Goal: Information Seeking & Learning: Find specific fact

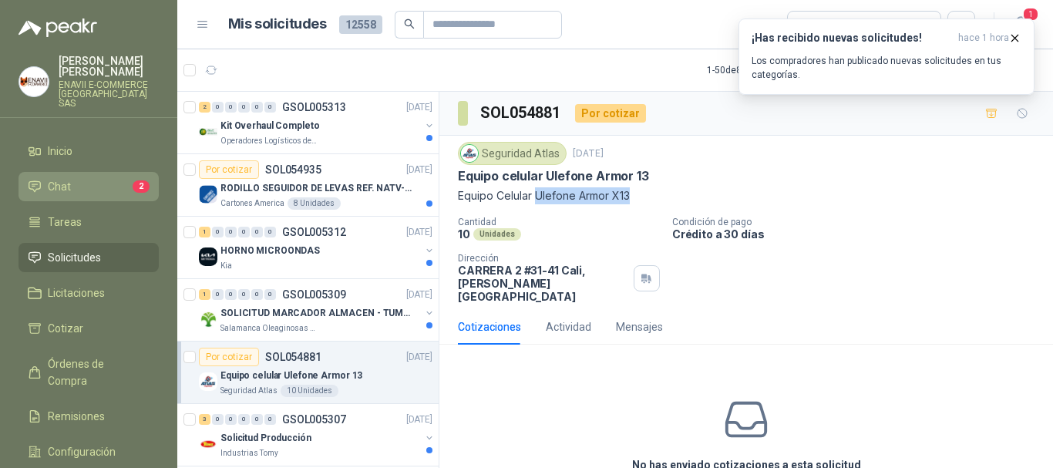
click at [121, 181] on li "Chat 2" at bounding box center [89, 186] width 122 height 17
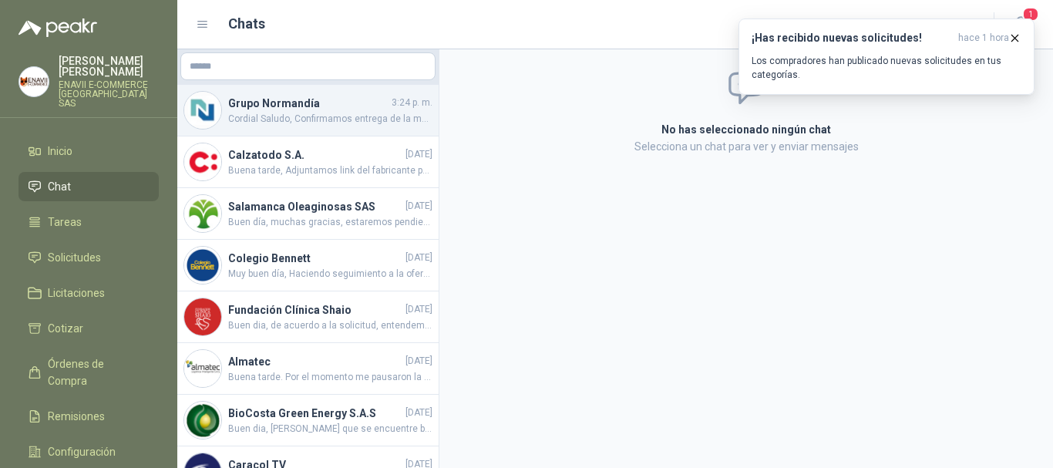
click at [334, 113] on span "Cordial Saludo, Confirmamos entrega de la mercancia." at bounding box center [330, 119] width 204 height 15
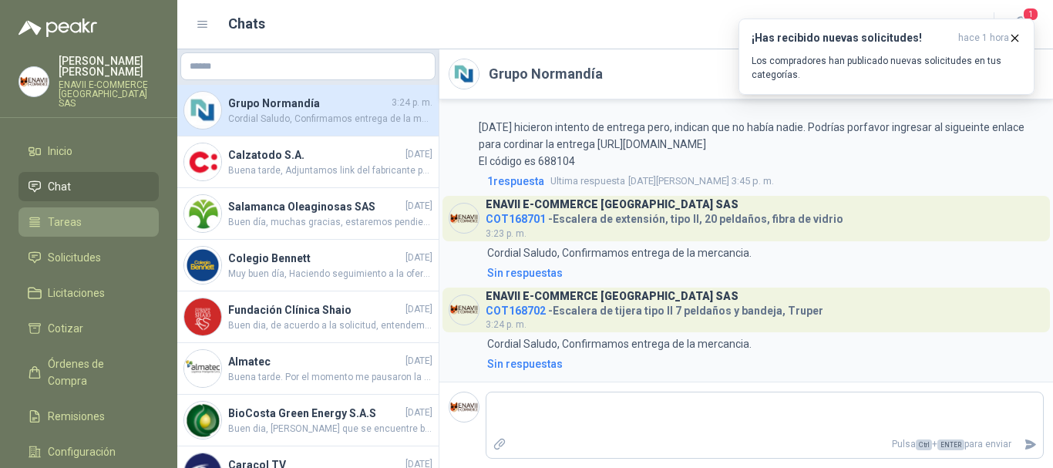
click at [101, 213] on li "Tareas" at bounding box center [89, 221] width 122 height 17
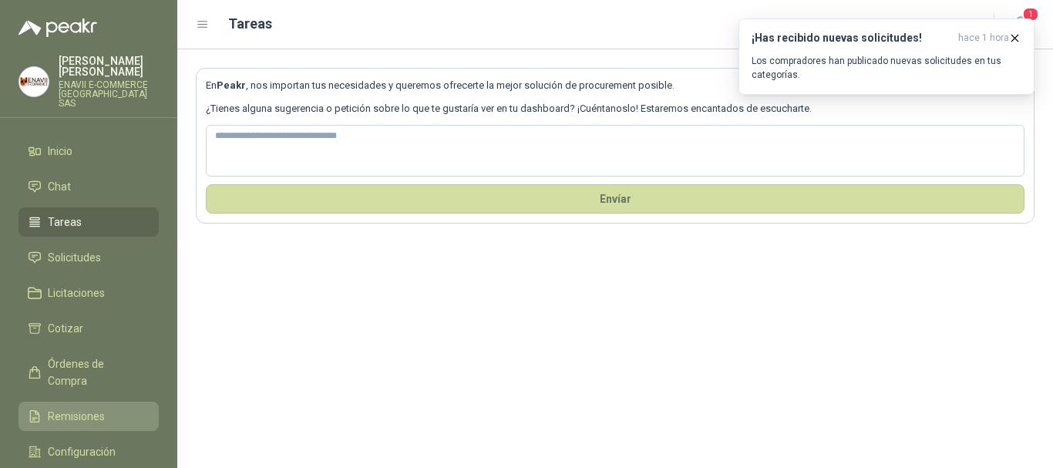
click at [94, 408] on span "Remisiones" at bounding box center [76, 416] width 57 height 17
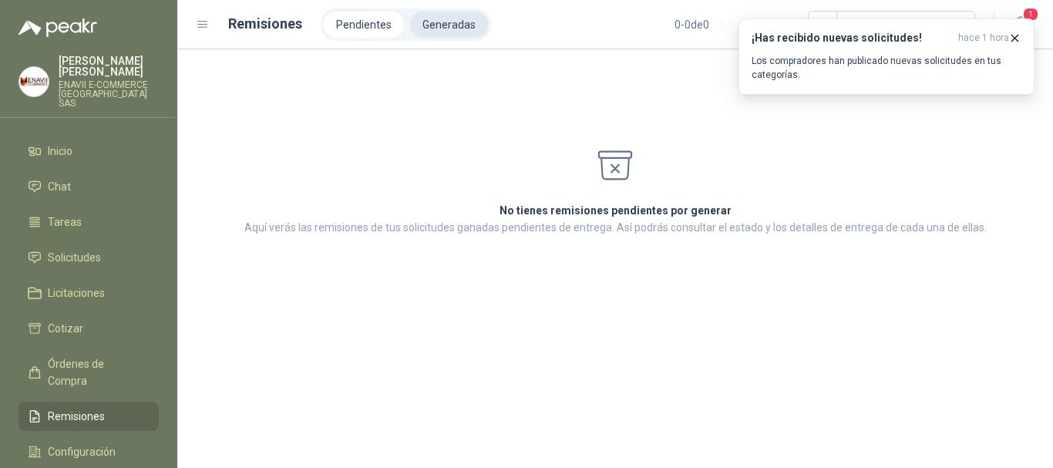
click at [446, 13] on li "Generadas" at bounding box center [449, 25] width 78 height 26
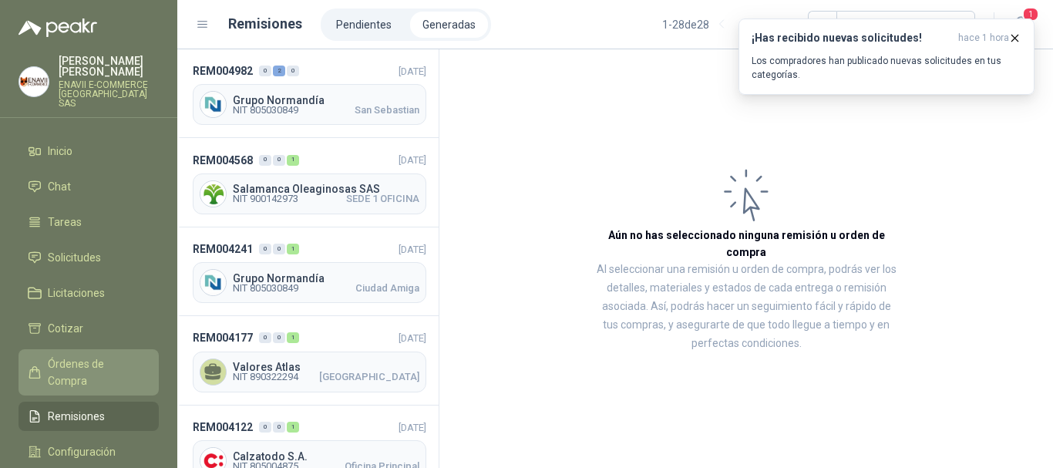
click at [55, 355] on span "Órdenes de Compra" at bounding box center [96, 372] width 96 height 34
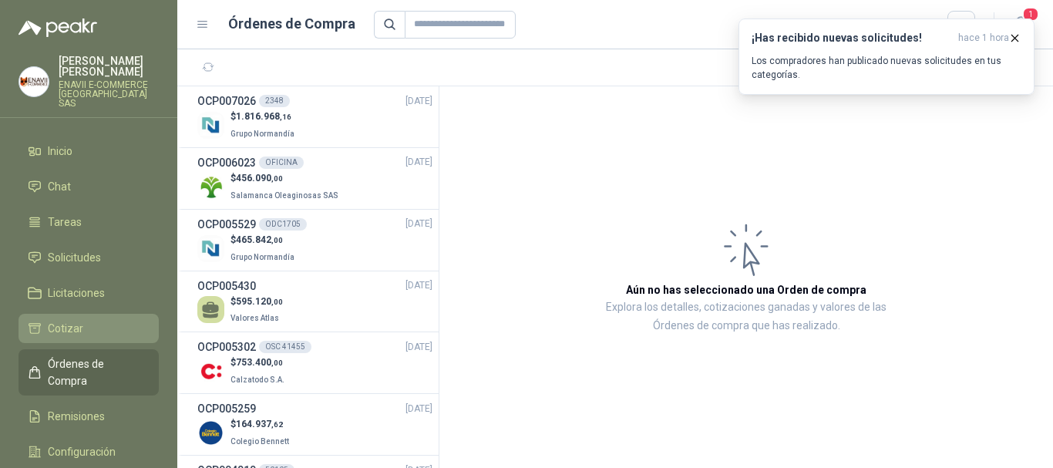
click at [56, 321] on span "Cotizar" at bounding box center [65, 328] width 35 height 17
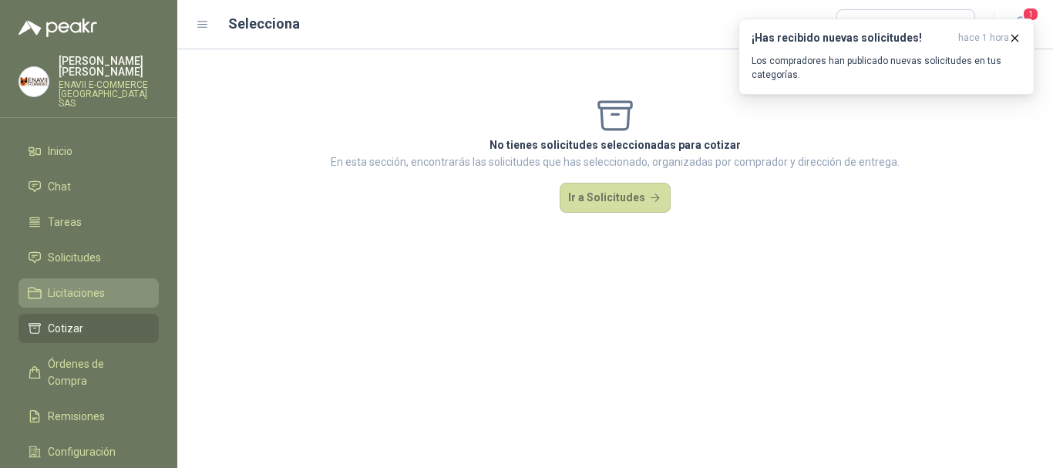
click at [81, 286] on span "Licitaciones" at bounding box center [76, 292] width 57 height 17
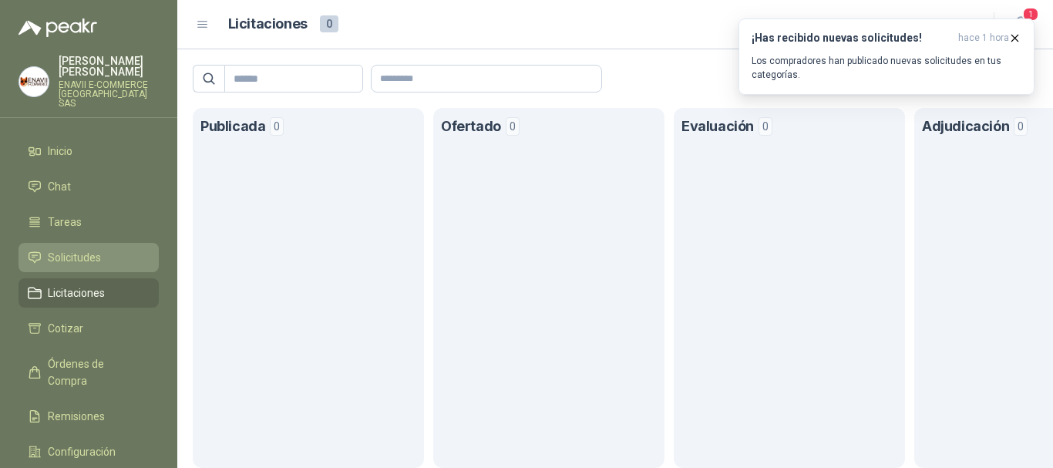
click at [90, 249] on span "Solicitudes" at bounding box center [74, 257] width 53 height 17
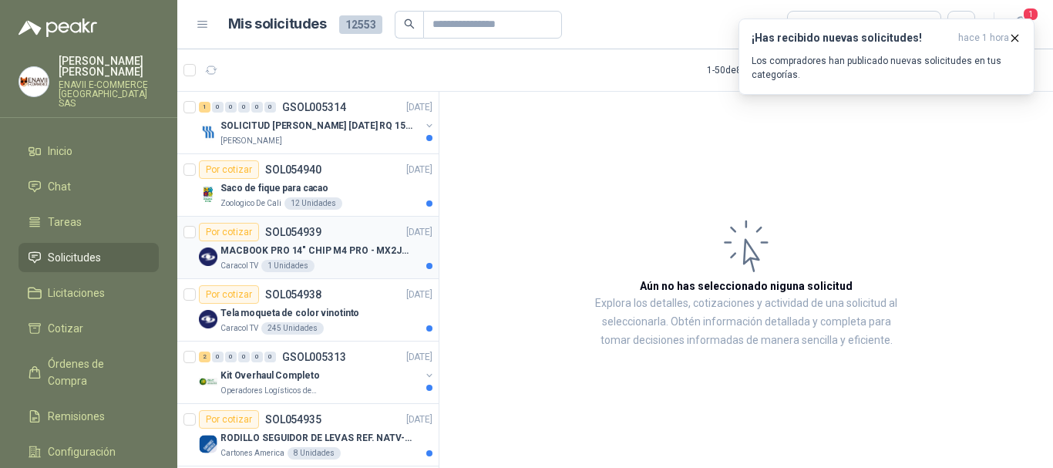
click at [351, 263] on div "Caracol TV 1 Unidades" at bounding box center [326, 266] width 212 height 12
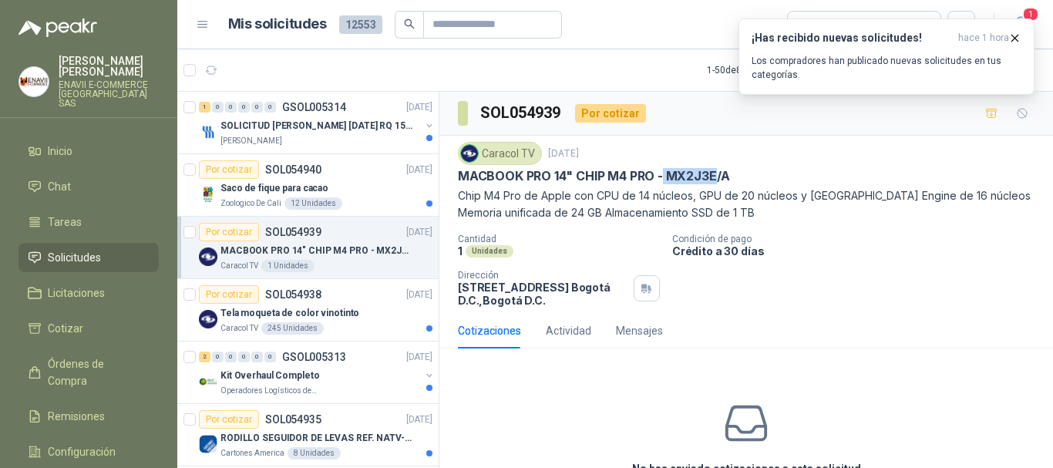
drag, startPoint x: 715, startPoint y: 171, endPoint x: 661, endPoint y: 175, distance: 54.1
click at [661, 175] on p "MACBOOK PRO 14" CHIP M4 PRO - MX2J3E/A" at bounding box center [594, 176] width 272 height 16
click at [683, 172] on p "MACBOOK PRO 14" CHIP M4 PRO - MX2J3E/A" at bounding box center [594, 176] width 272 height 16
drag, startPoint x: 756, startPoint y: 174, endPoint x: 666, endPoint y: 174, distance: 90.2
click at [666, 174] on div "MACBOOK PRO 14" CHIP M4 PRO - MX2J3E/A" at bounding box center [746, 176] width 577 height 16
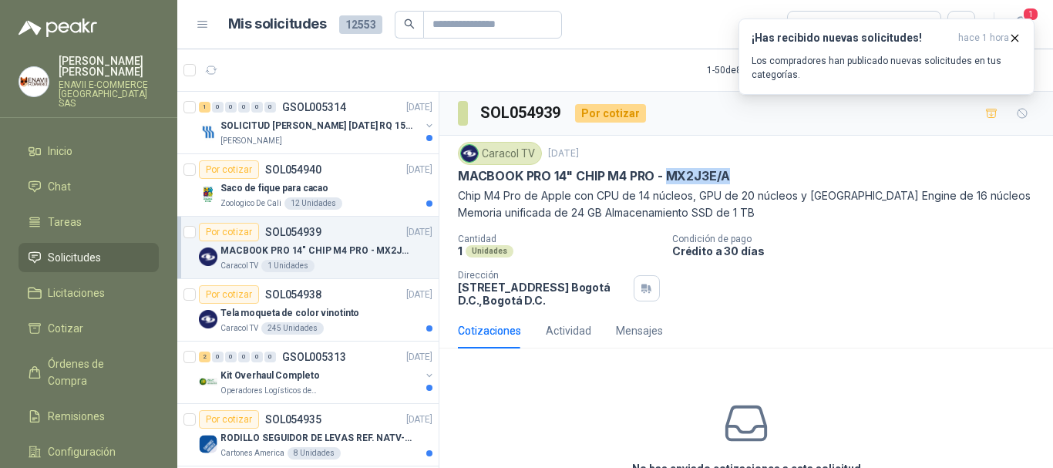
copy p "MX2J3E/A"
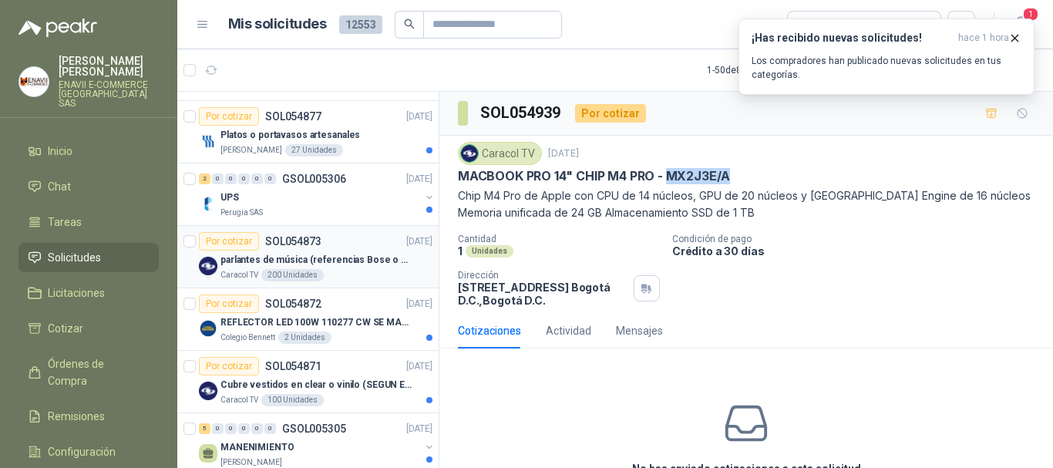
scroll to position [617, 0]
click at [317, 200] on div "UPS" at bounding box center [320, 196] width 200 height 18
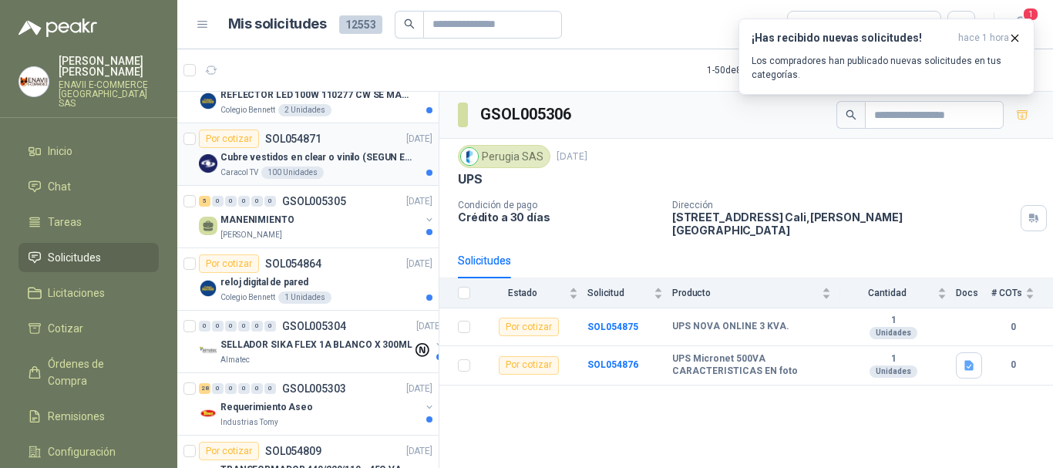
scroll to position [848, 0]
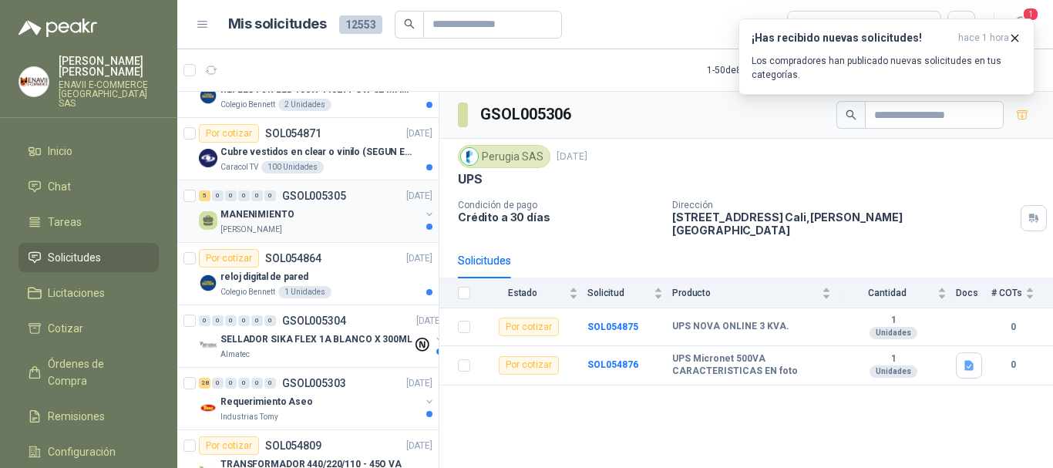
click at [361, 207] on div "MANENIMIENTO" at bounding box center [320, 214] width 200 height 18
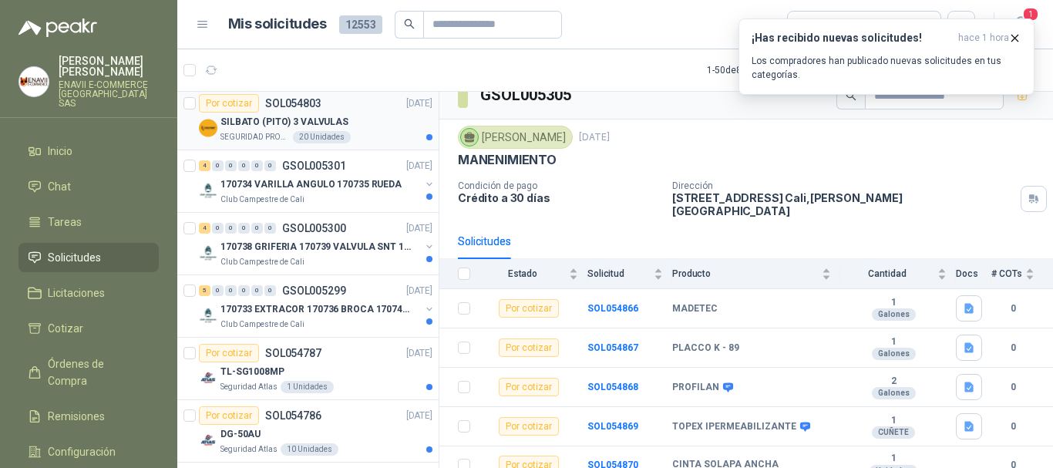
scroll to position [1387, 0]
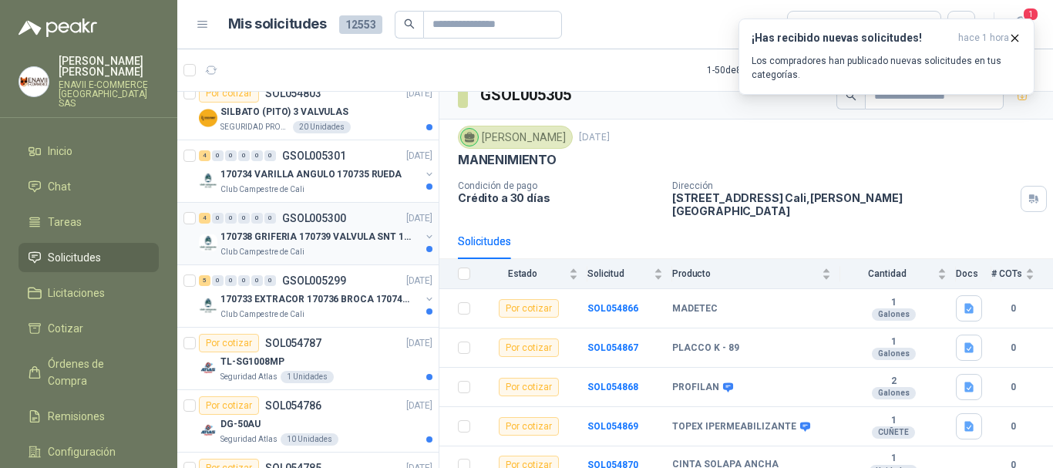
click at [371, 243] on p "170738 GRIFERIA 170739 VALVULA SNT 170742 VALVULA" at bounding box center [316, 237] width 192 height 15
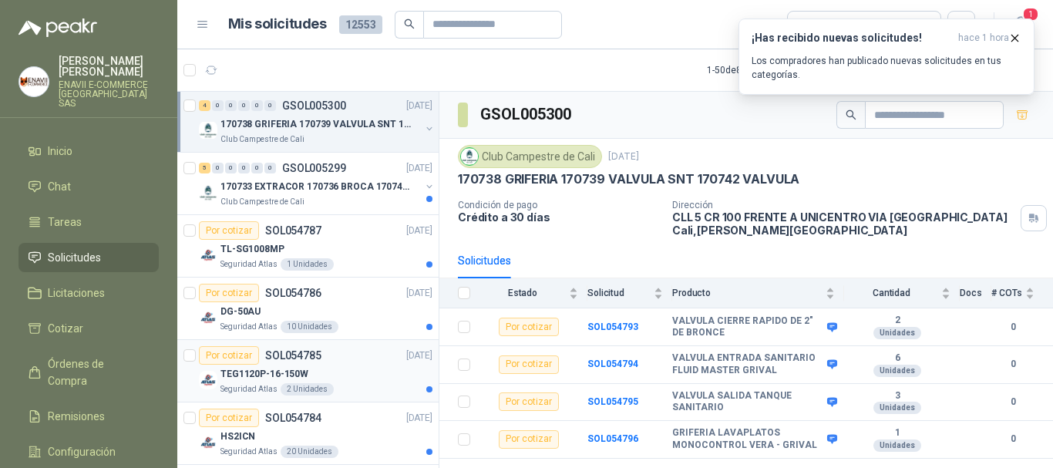
scroll to position [1464, 0]
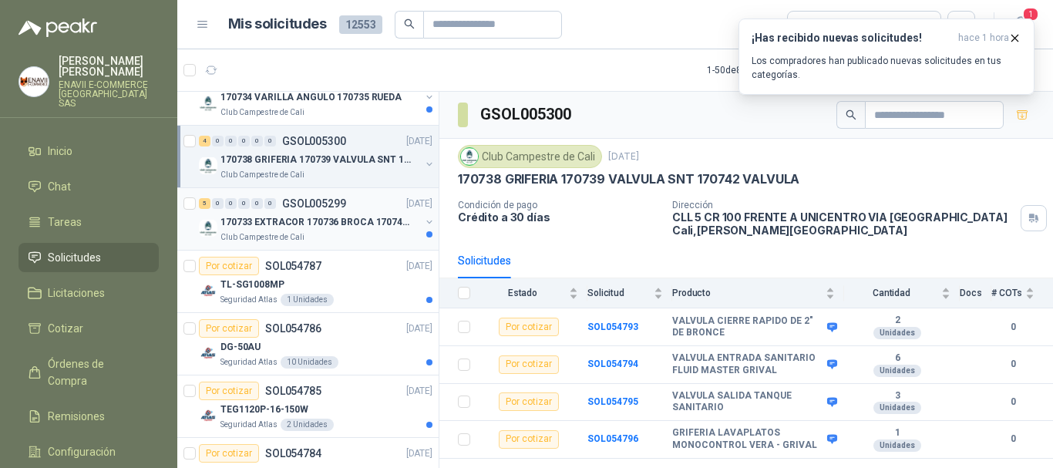
click at [331, 232] on div "Club Campestre de Cali" at bounding box center [320, 237] width 200 height 12
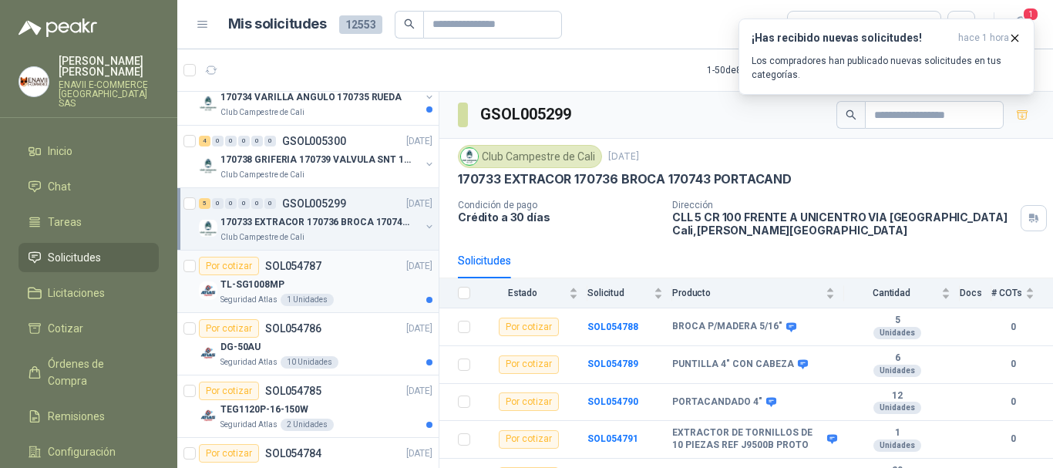
click at [348, 286] on div "TL-SG1008MP" at bounding box center [326, 284] width 212 height 18
